Goal: Check status

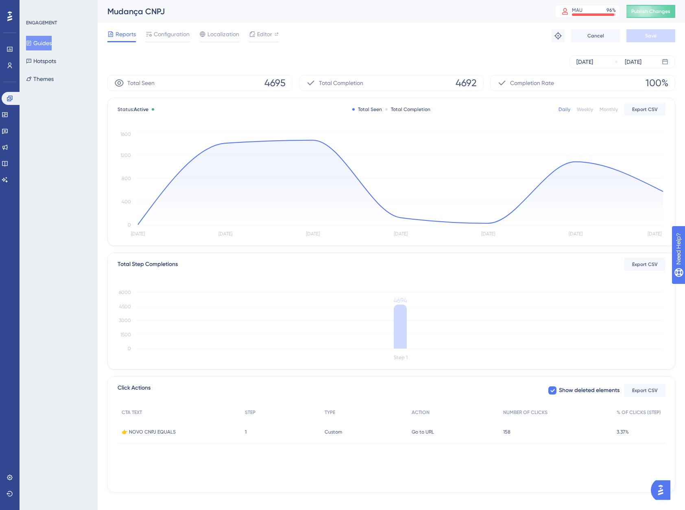
click at [86, 63] on div "Guides Hotspots Themes" at bounding box center [59, 61] width 66 height 50
